Goal: Information Seeking & Learning: Learn about a topic

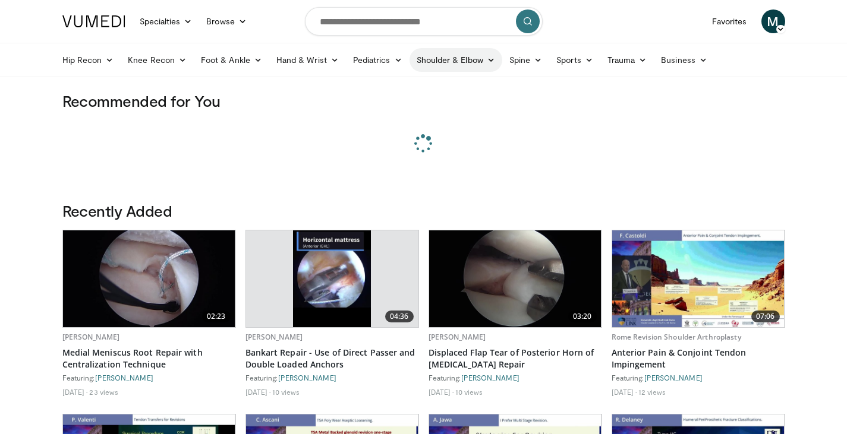
click at [450, 64] on link "Shoulder & Elbow" at bounding box center [455, 60] width 93 height 24
click at [418, 92] on link "Elbow" at bounding box center [430, 87] width 141 height 19
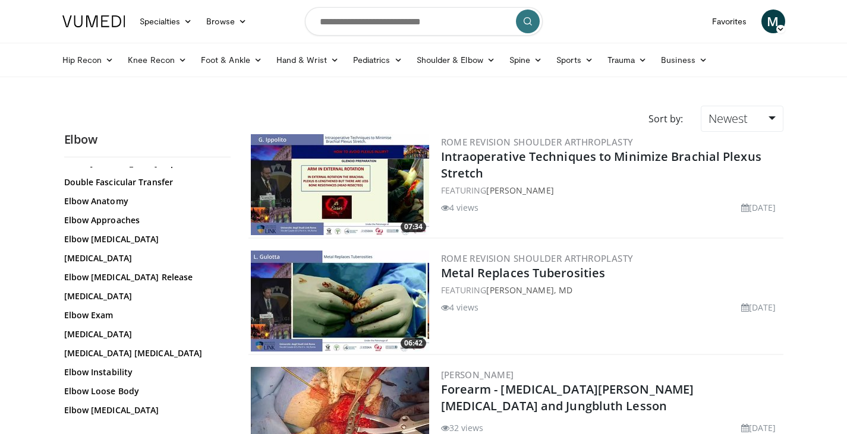
scroll to position [171, 0]
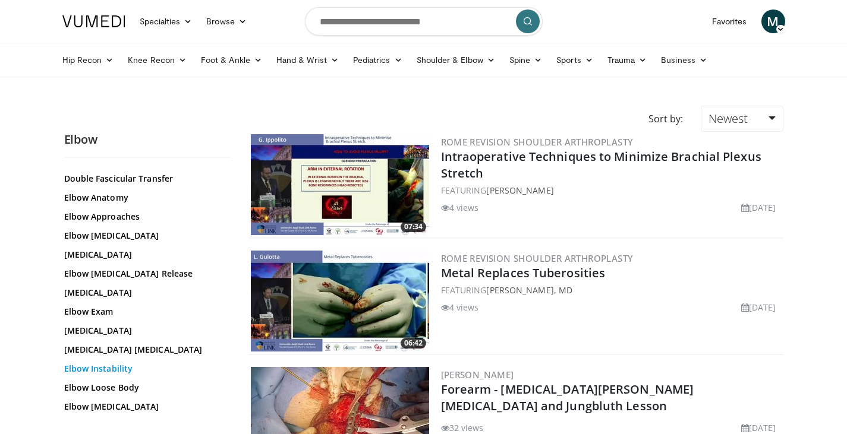
click at [107, 371] on link "Elbow Instability" at bounding box center [144, 369] width 160 height 12
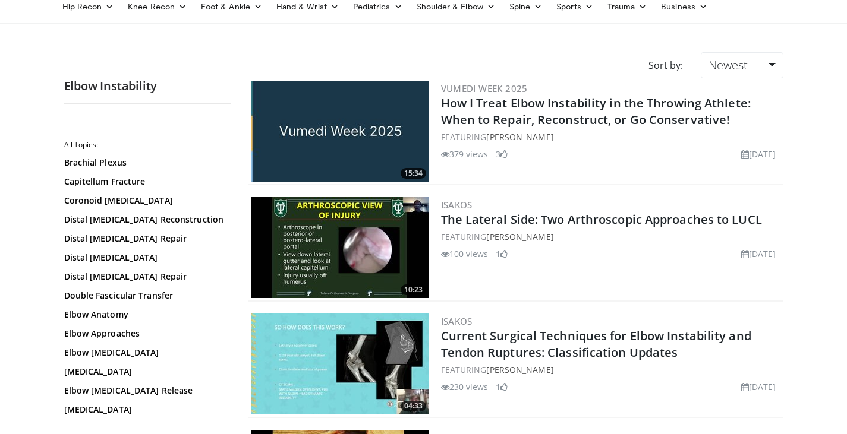
scroll to position [55, 0]
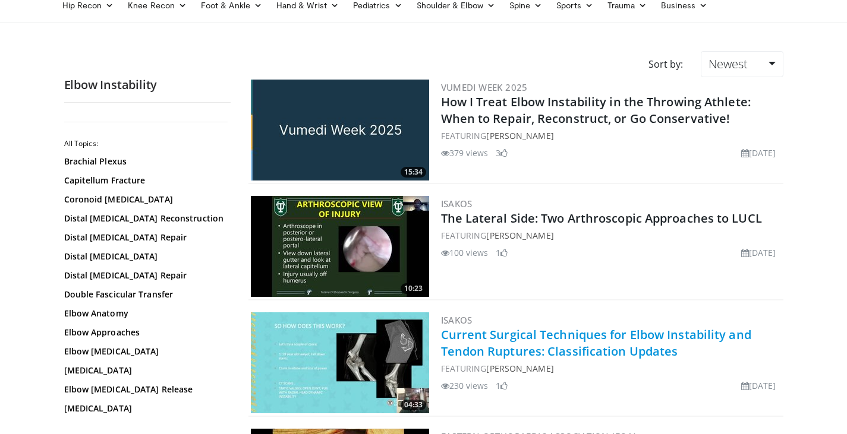
click at [565, 335] on link "Current Surgical Techniques for Elbow Instability and Tendon Ruptures: Classifi…" at bounding box center [596, 343] width 310 height 33
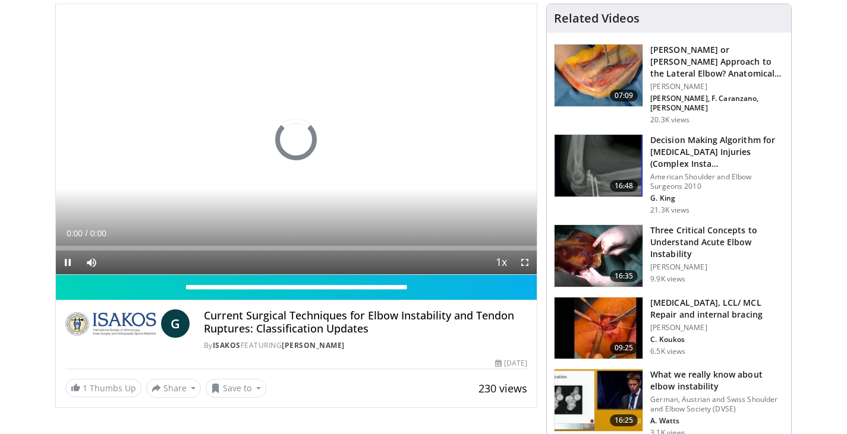
scroll to position [91, 0]
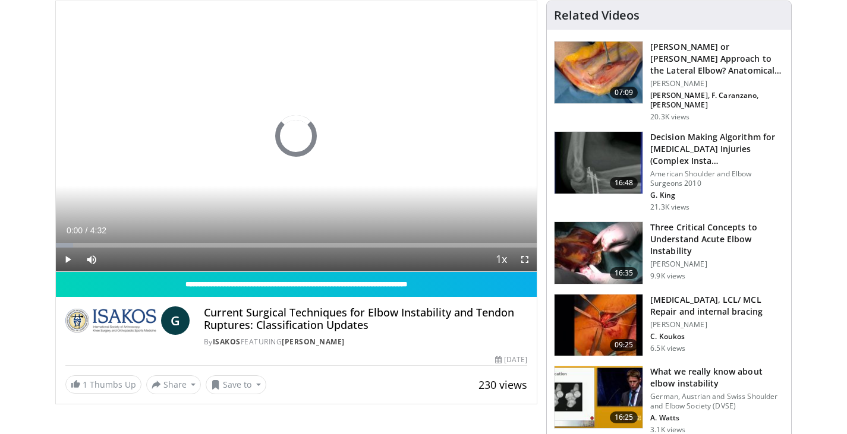
click at [696, 371] on h3 "What we really know about elbow instability" at bounding box center [717, 378] width 134 height 24
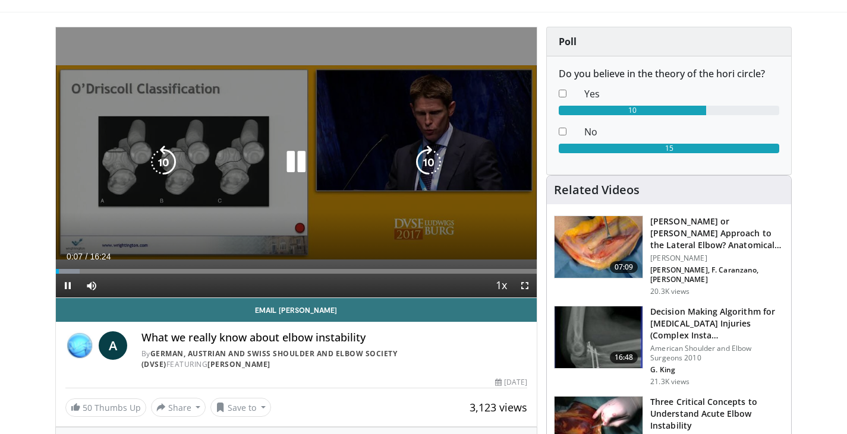
scroll to position [66, 0]
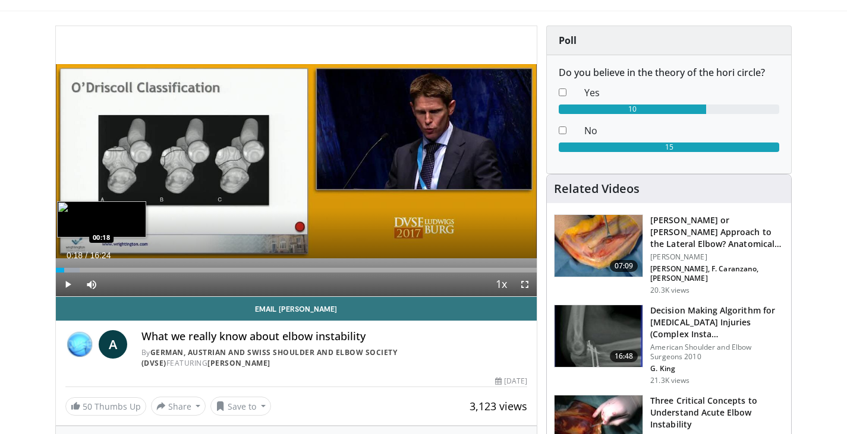
click at [64, 270] on div "Progress Bar" at bounding box center [68, 270] width 24 height 5
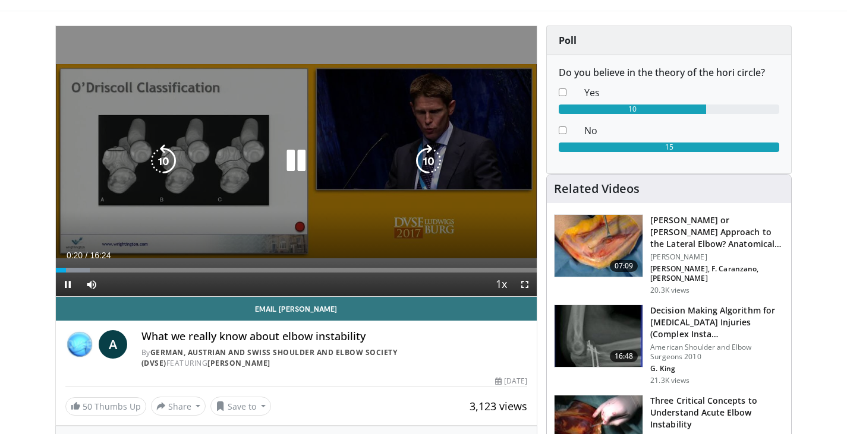
click at [426, 163] on icon "Video Player" at bounding box center [428, 160] width 33 height 33
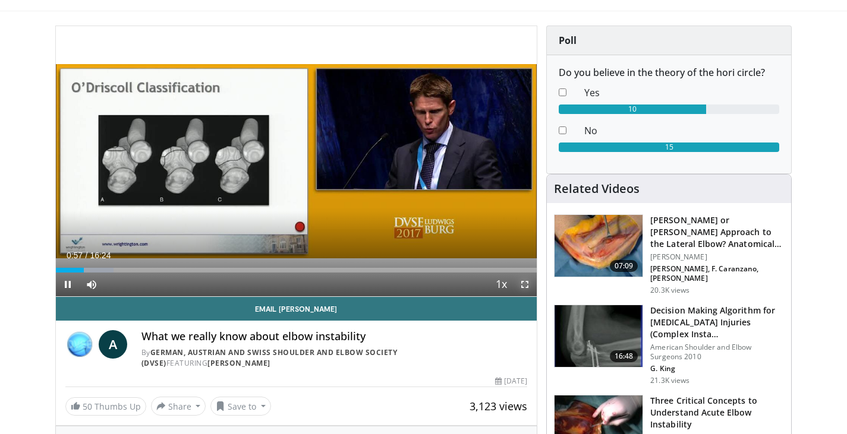
click at [522, 282] on span "Video Player" at bounding box center [525, 285] width 24 height 24
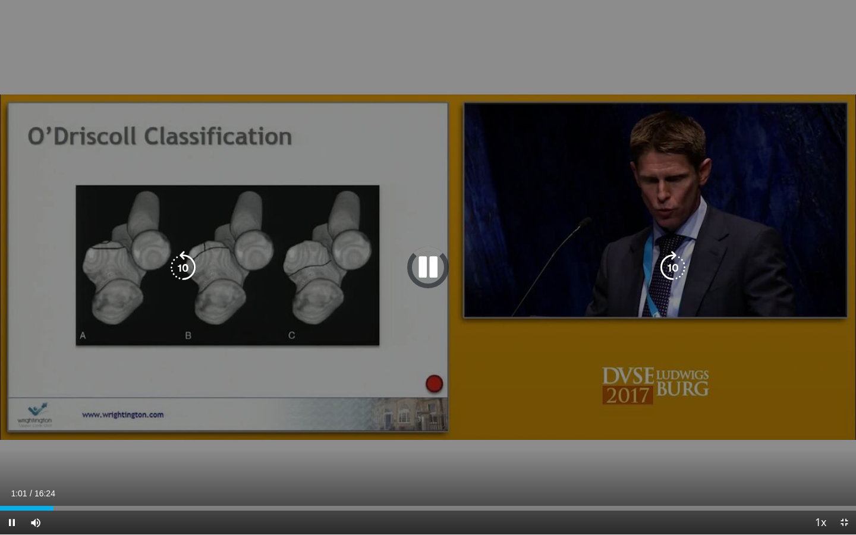
click at [430, 276] on icon "Video Player" at bounding box center [427, 267] width 33 height 33
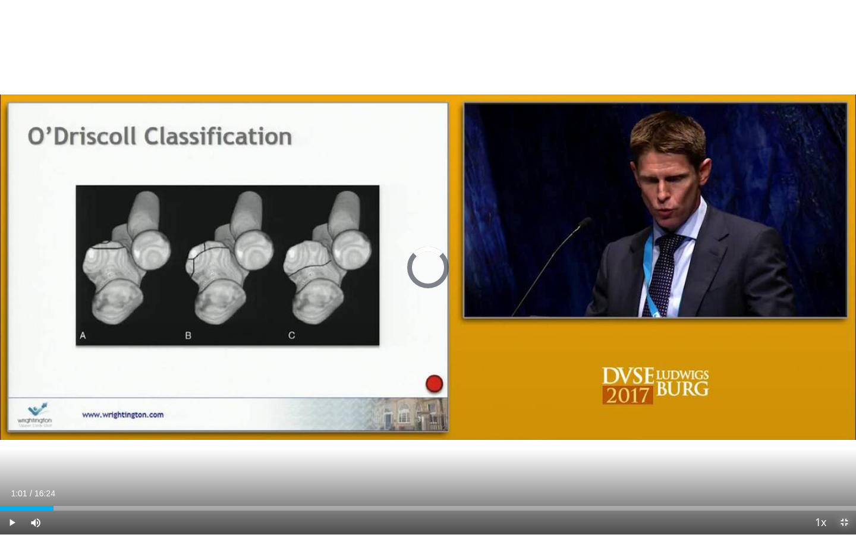
click at [844, 434] on span "Video Player" at bounding box center [844, 522] width 24 height 24
